Goal: Contribute content: Add original content to the website for others to see

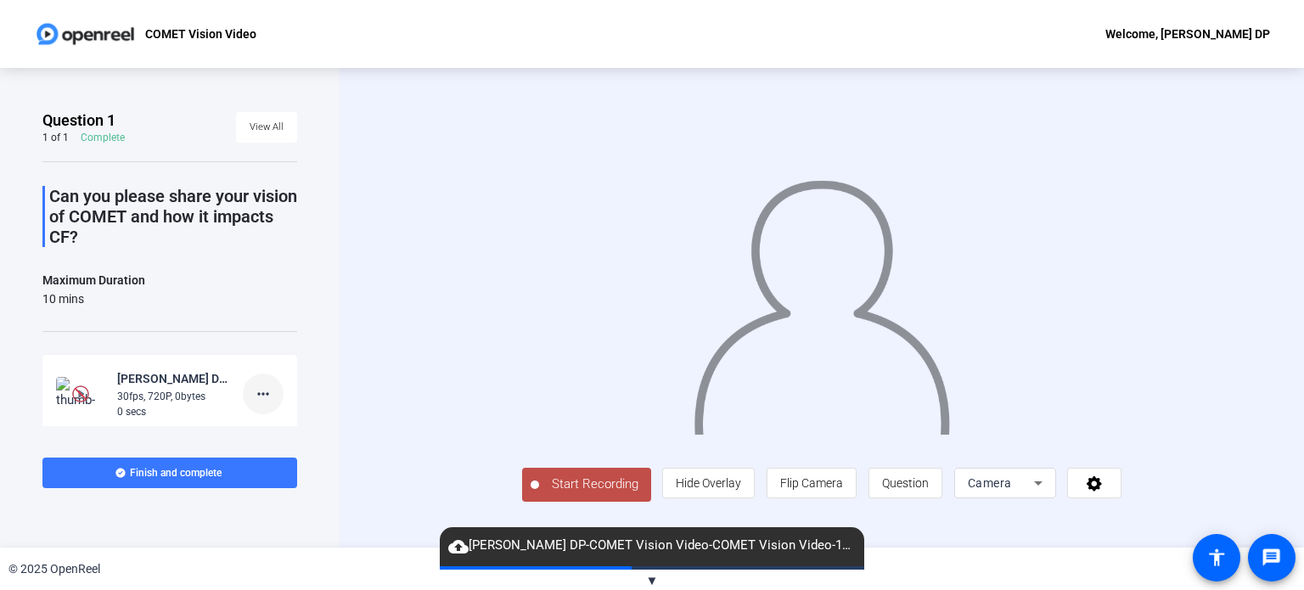
click at [258, 393] on mat-icon "more_horiz" at bounding box center [263, 394] width 20 height 20
click at [268, 436] on span "Delete clip" at bounding box center [282, 429] width 68 height 20
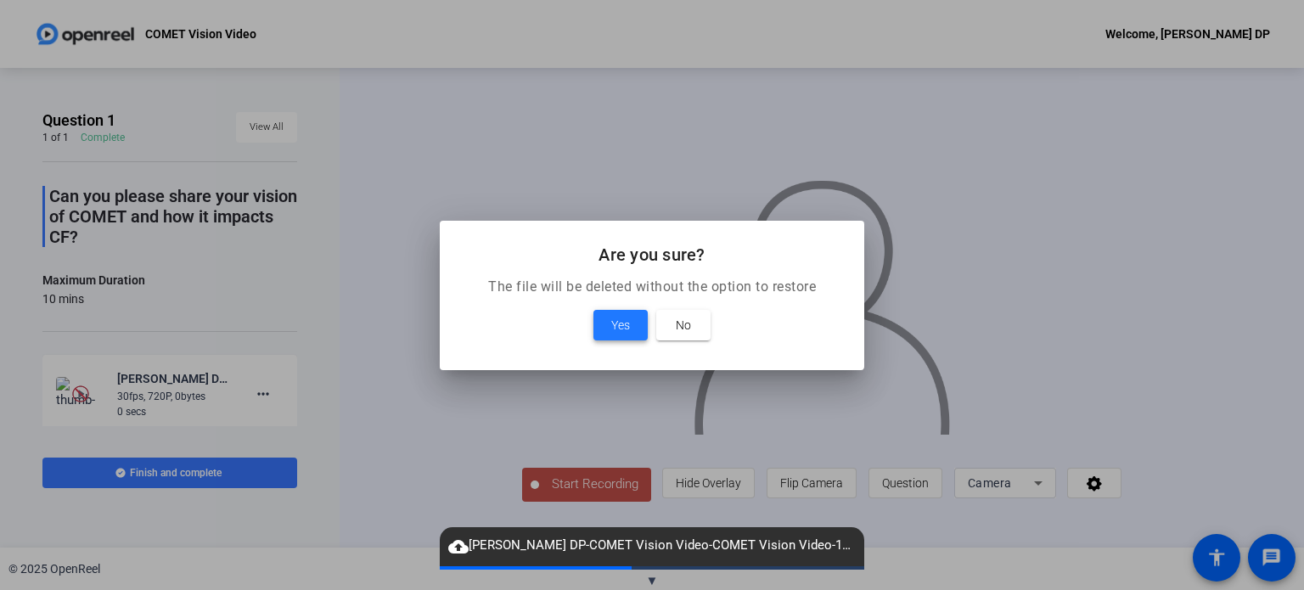
click at [622, 317] on span "Yes" at bounding box center [620, 325] width 19 height 20
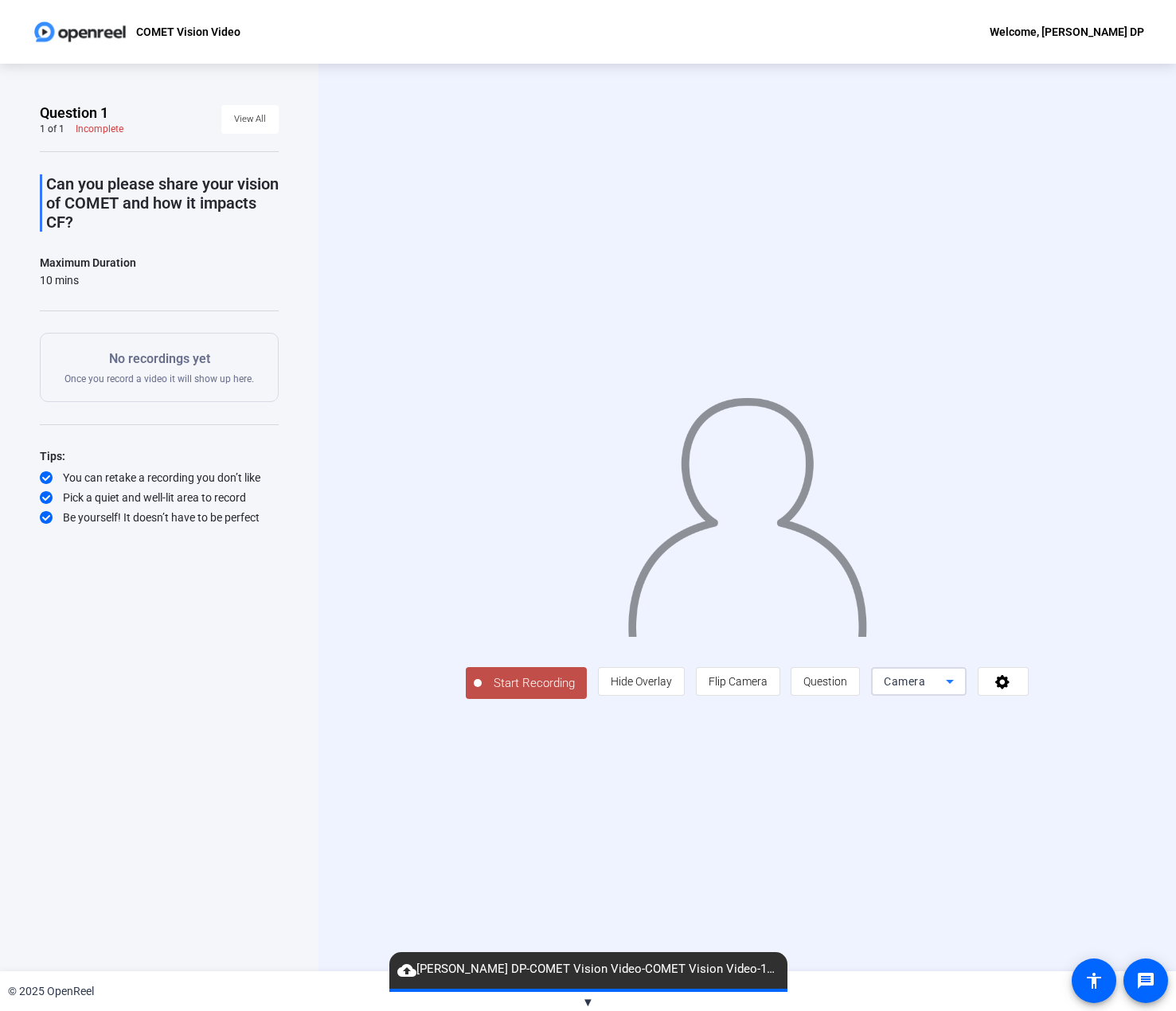
click at [925, 552] on span "Camera" at bounding box center [904, 682] width 41 height 13
click at [1001, 552] on span "Screen And Camera" at bounding box center [1002, 832] width 83 height 38
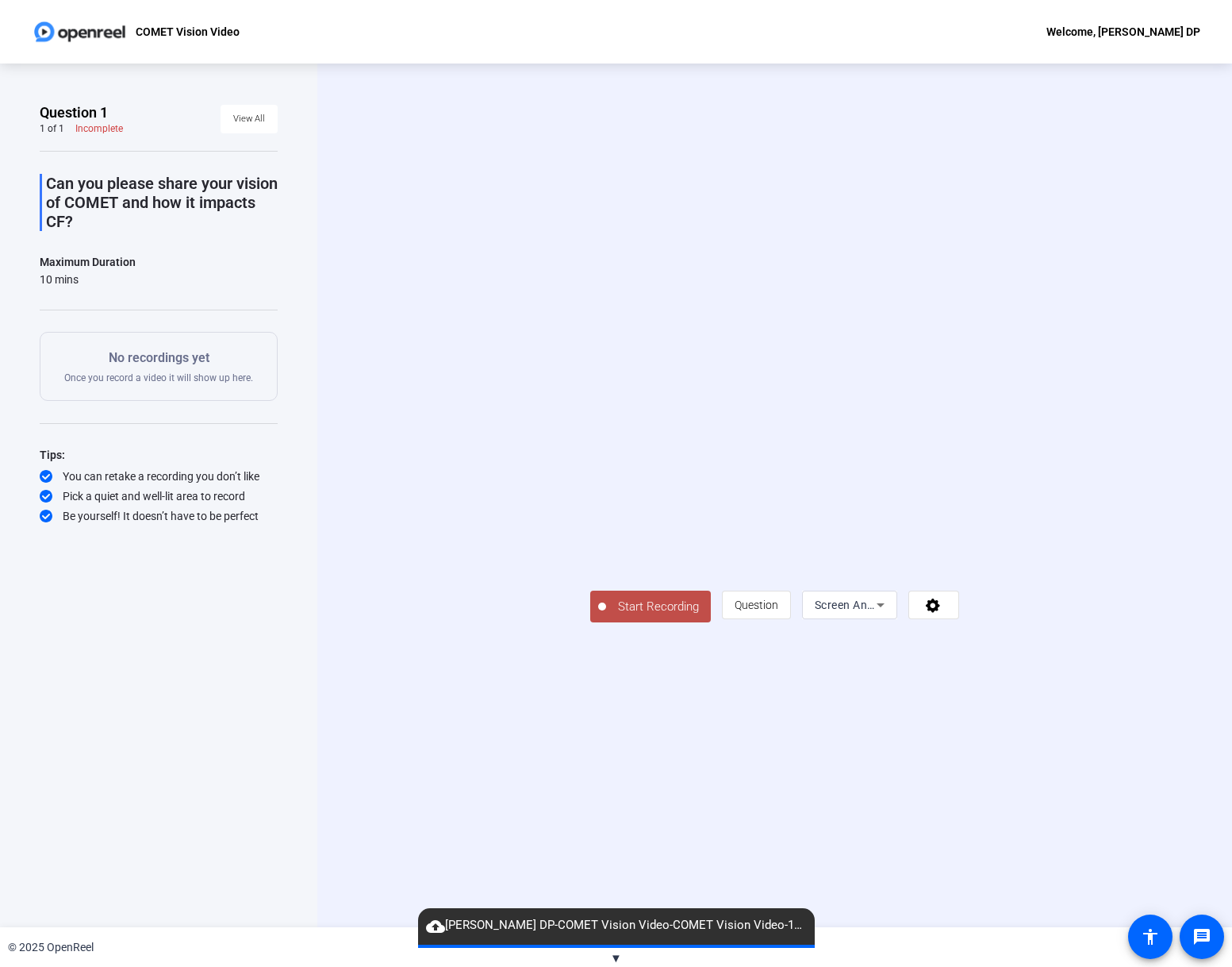
click at [607, 551] on span "Start Recording" at bounding box center [659, 607] width 105 height 19
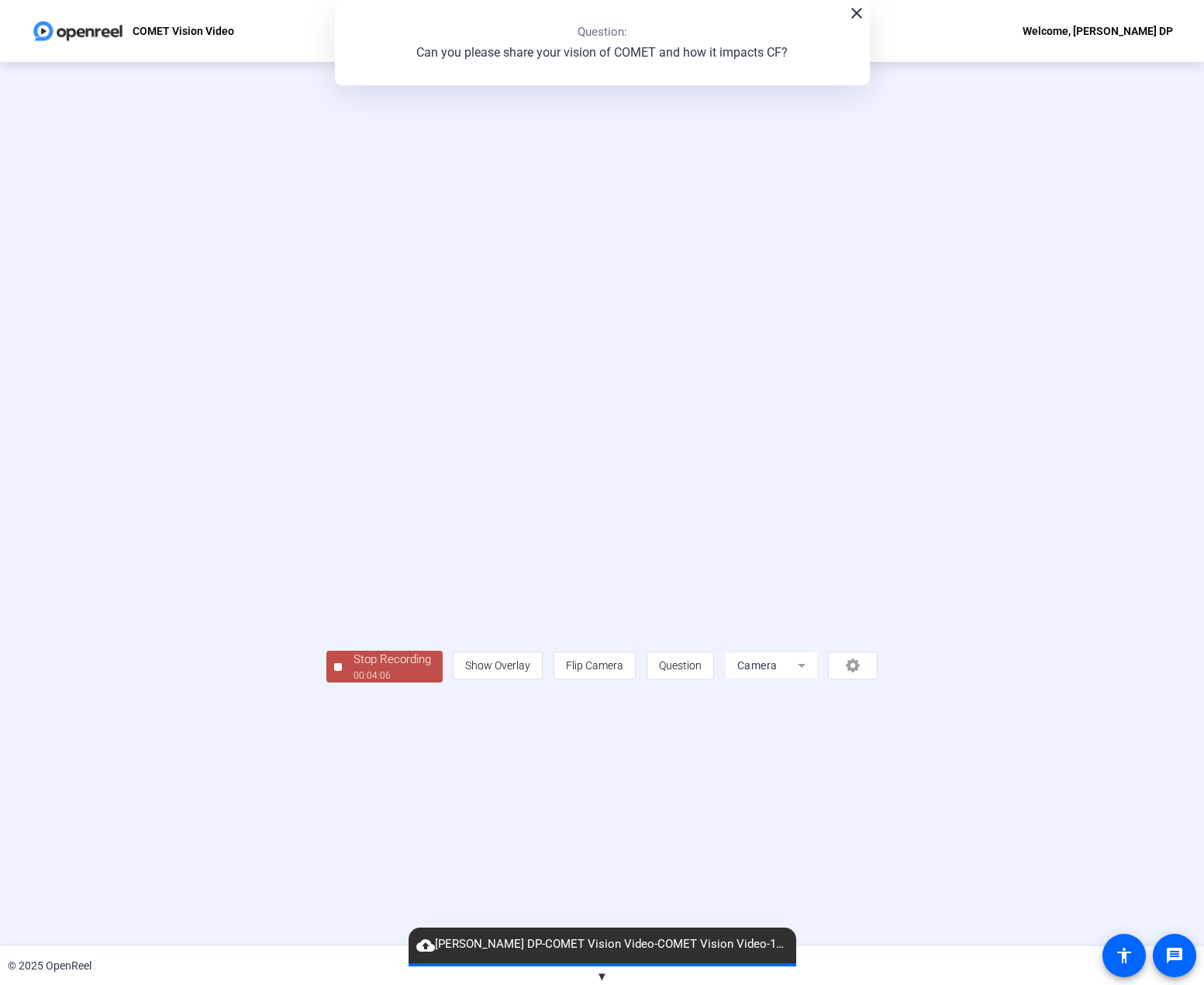
click at [354, 538] on div "Stop Recording" at bounding box center [392, 660] width 78 height 18
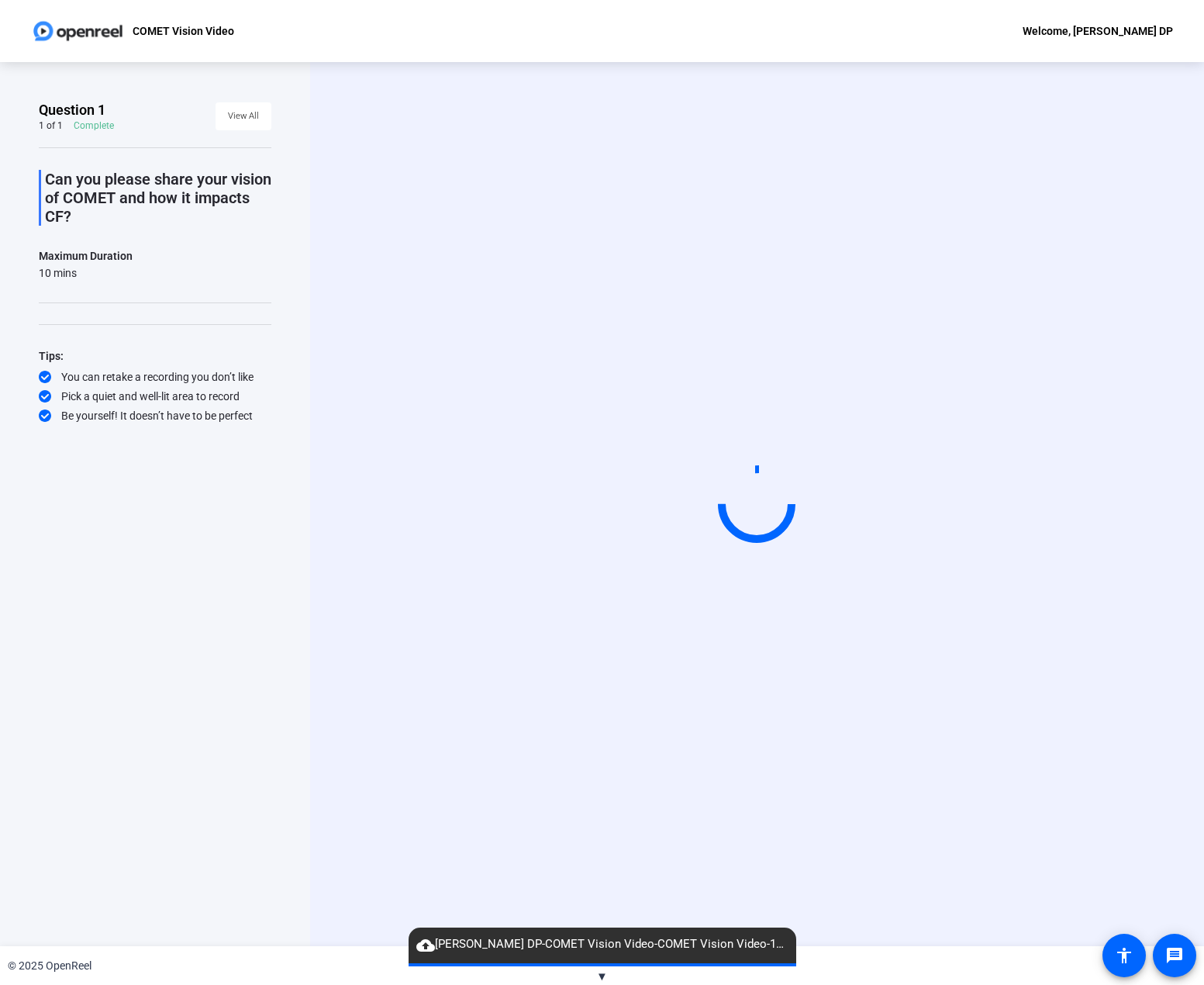
click at [602, 538] on span "▼" at bounding box center [602, 976] width 12 height 14
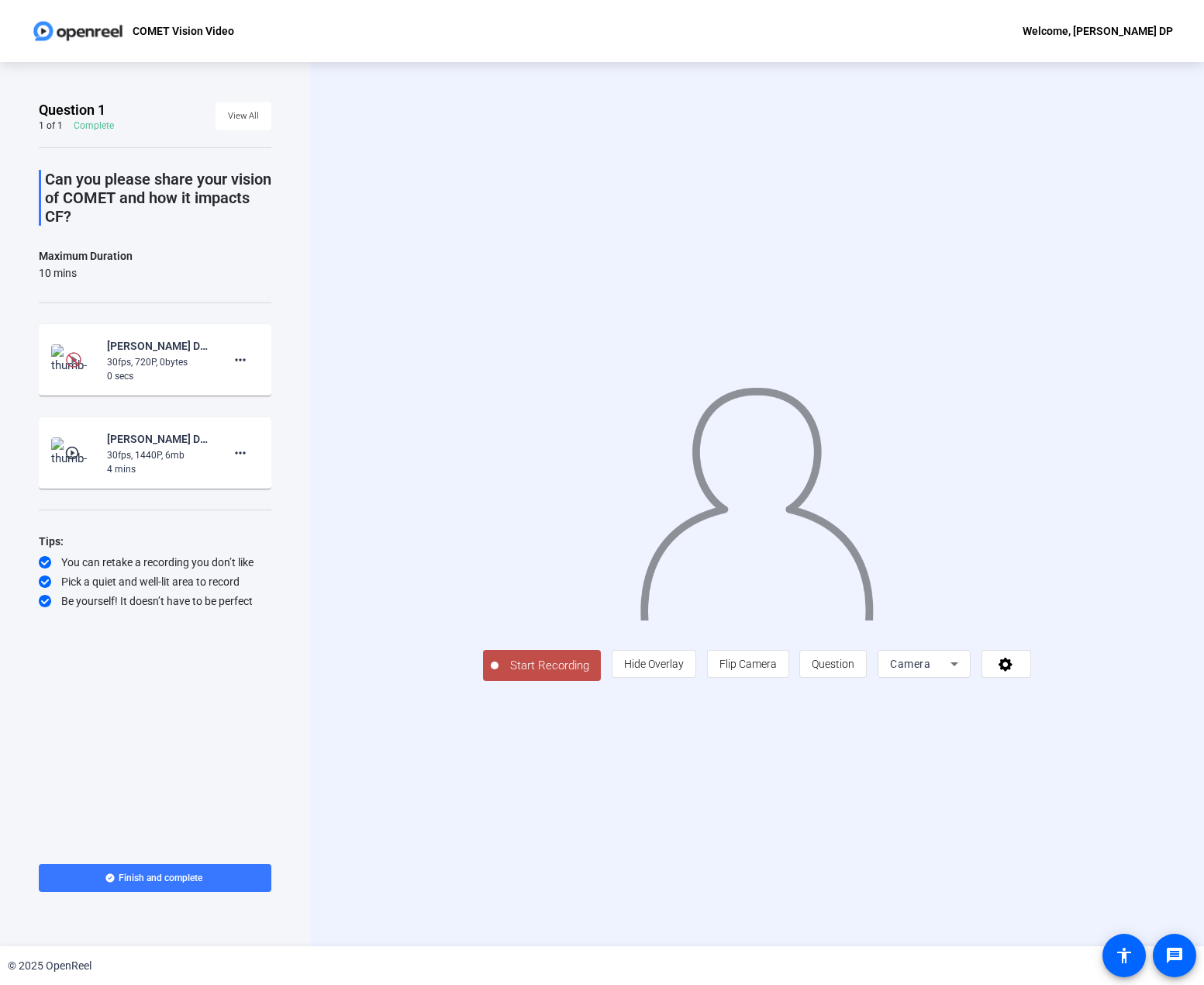
click at [136, 365] on div "30fps, 720P, 0bytes" at bounding box center [159, 362] width 104 height 14
click at [74, 361] on img at bounding box center [73, 359] width 16 height 16
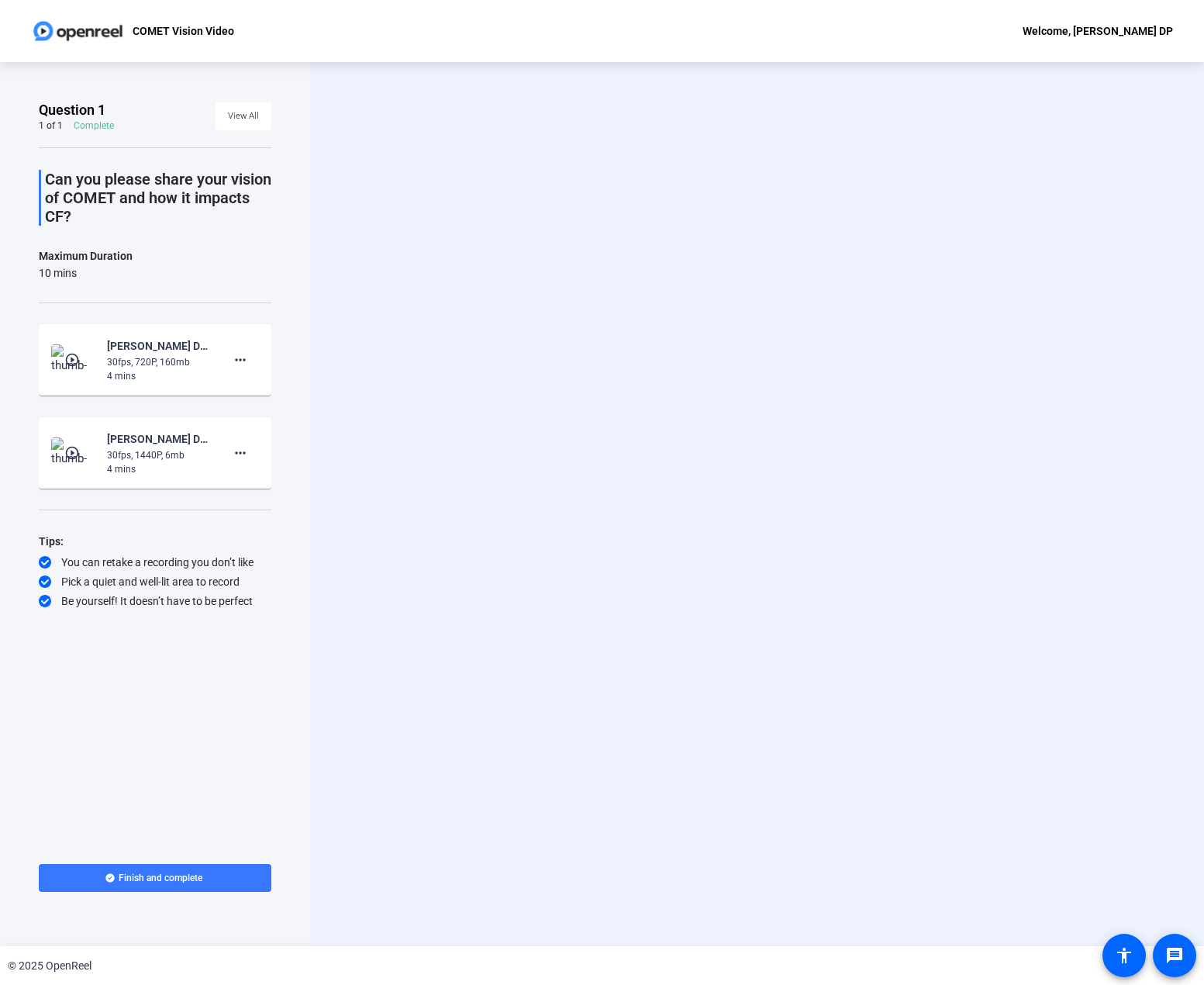
click at [67, 365] on mat-icon "play_circle_outline" at bounding box center [73, 359] width 18 height 16
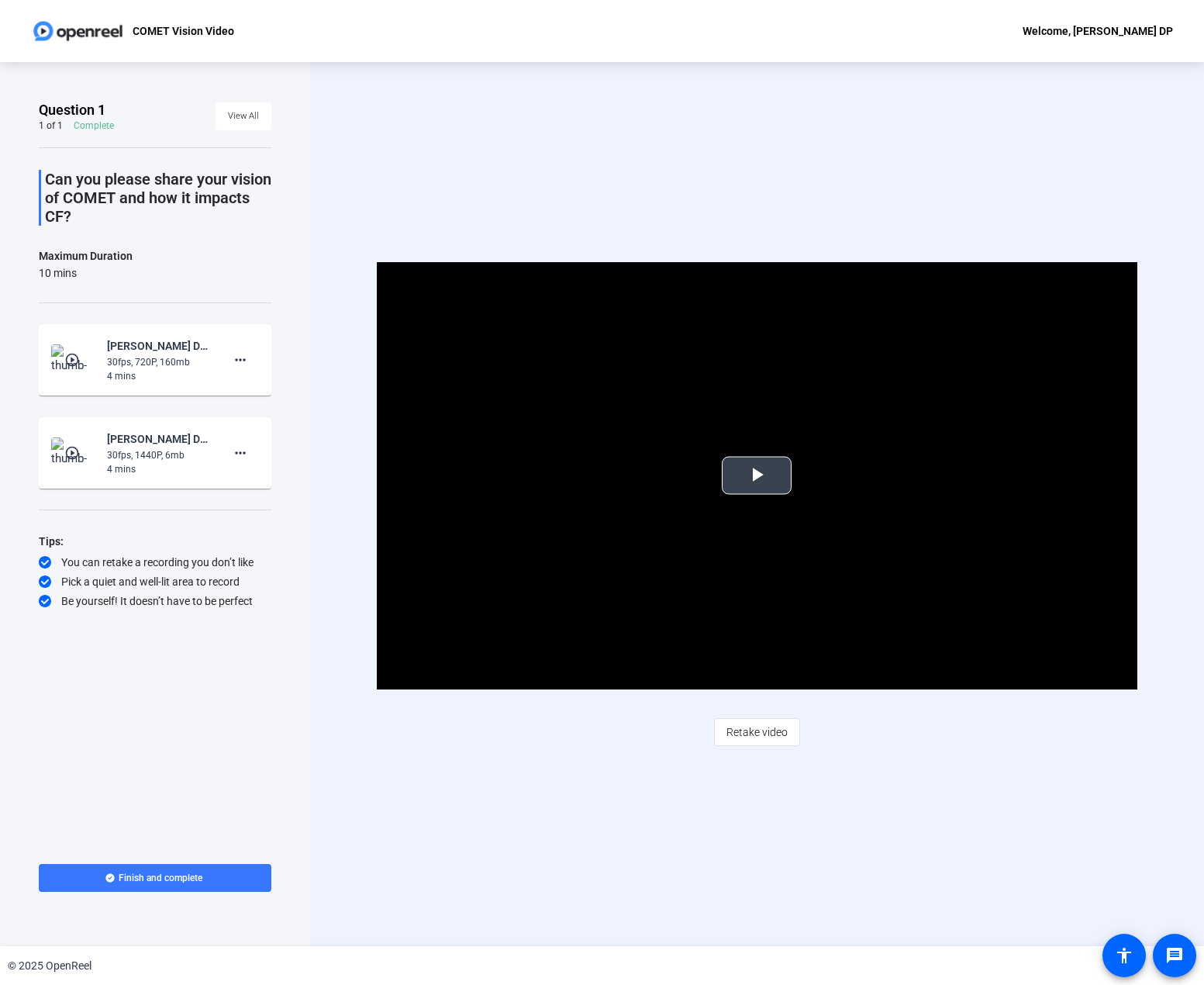
click at [757, 475] on span "Video Player" at bounding box center [757, 475] width 0 height 0
click at [74, 451] on mat-icon "play_circle_outline" at bounding box center [73, 452] width 18 height 16
click at [72, 363] on mat-icon "play_circle_outline" at bounding box center [73, 359] width 18 height 16
click at [757, 475] on span "Video Player" at bounding box center [757, 475] width 0 height 0
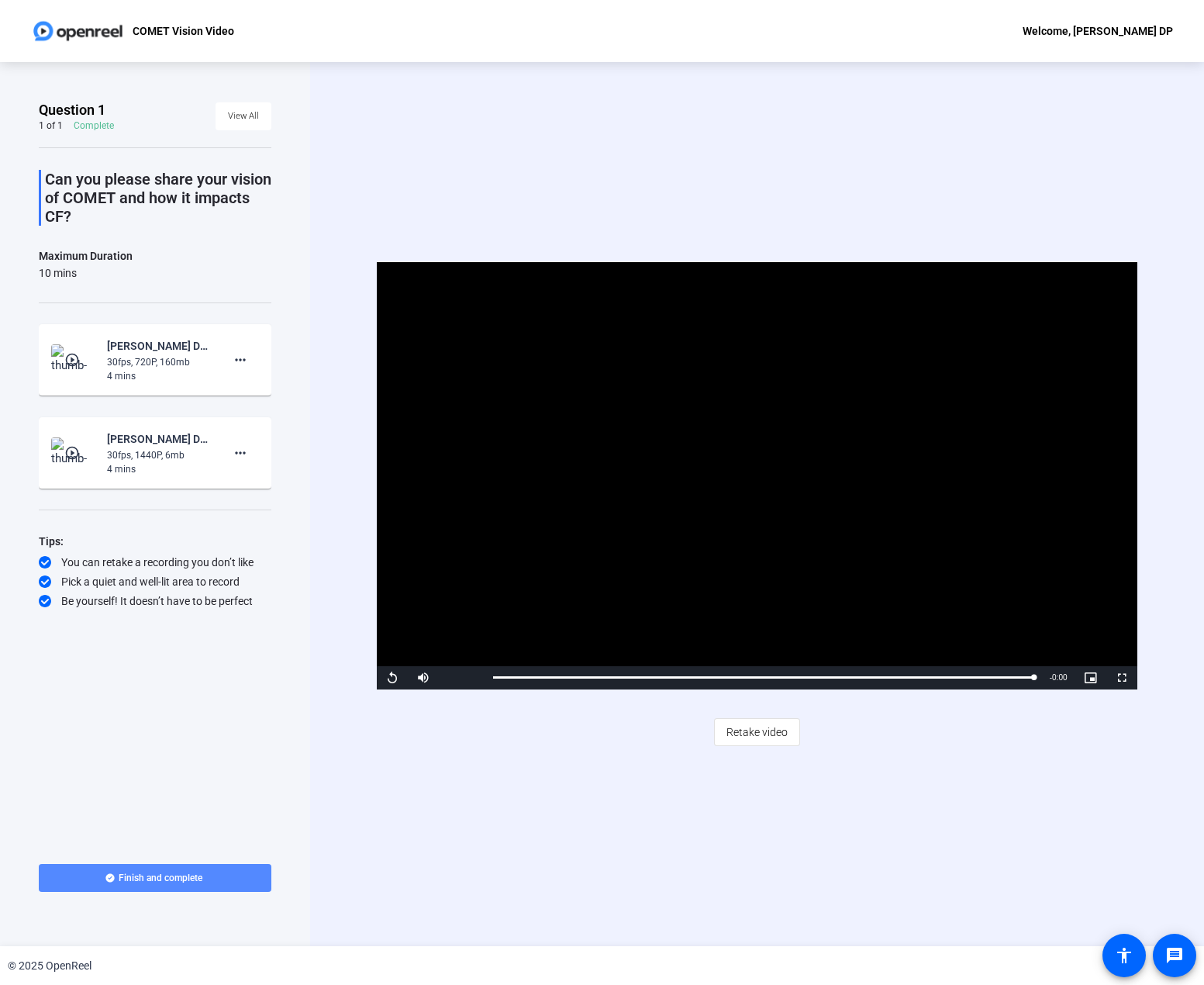
click at [123, 877] on span "Finish and complete" at bounding box center [161, 878] width 84 height 13
